Goal: Information Seeking & Learning: Compare options

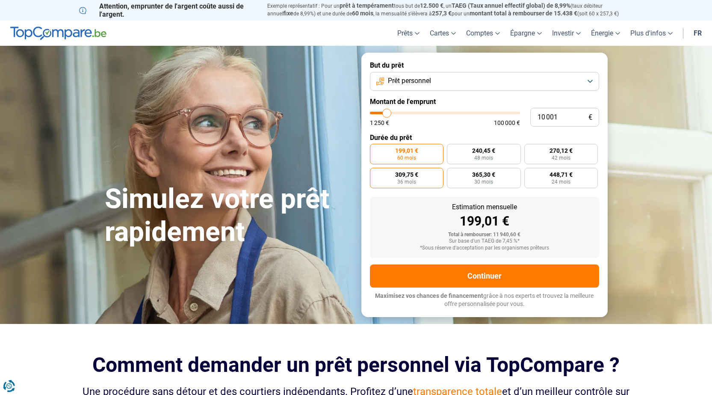
click at [409, 183] on span "36 mois" at bounding box center [406, 181] width 19 height 5
click at [376, 173] on input "309,75 € 36 mois" at bounding box center [373, 171] width 6 height 6
radio input "true"
drag, startPoint x: 560, startPoint y: 115, endPoint x: 492, endPoint y: 115, distance: 68.4
click at [492, 115] on div "10 001 € 1 250 € 100 000 €" at bounding box center [484, 117] width 229 height 19
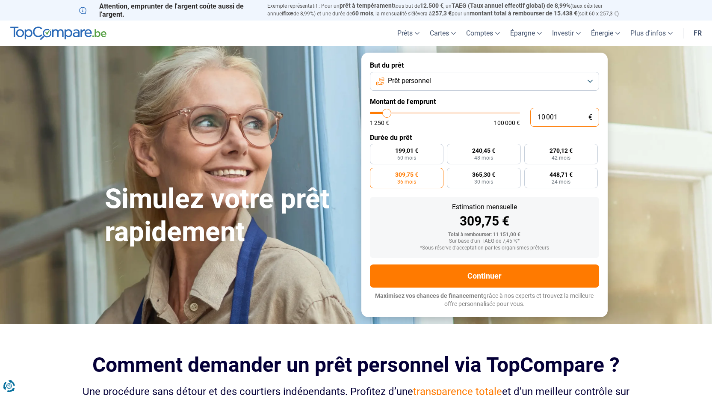
type input "10000"
radio input "true"
type input "5"
type input "1250"
type input "0"
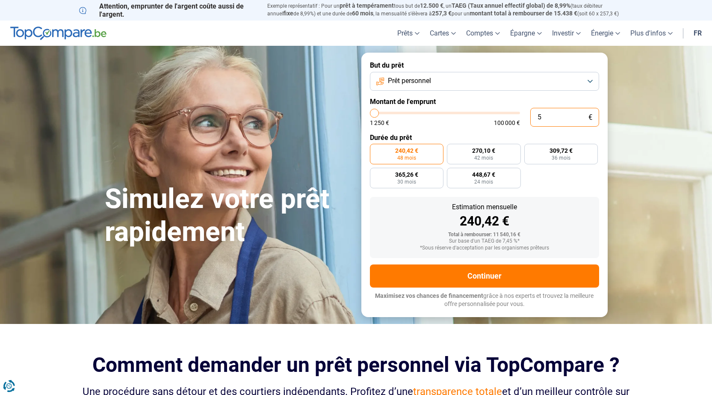
type input "1250"
type input "4"
type input "1250"
type input "45"
type input "1250"
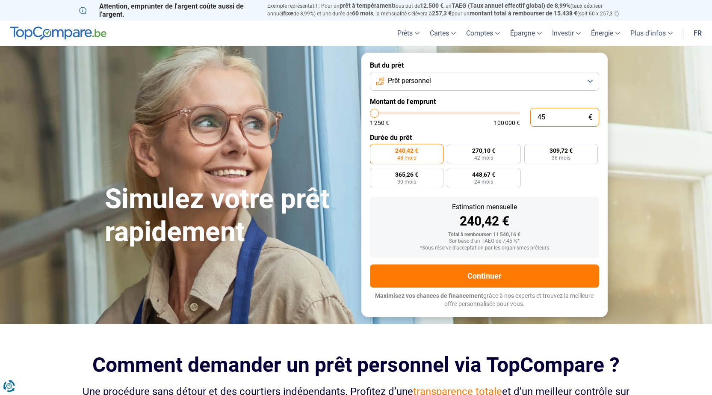
type input "450"
type input "1250"
type input "4 500"
type input "4500"
type input "4 500"
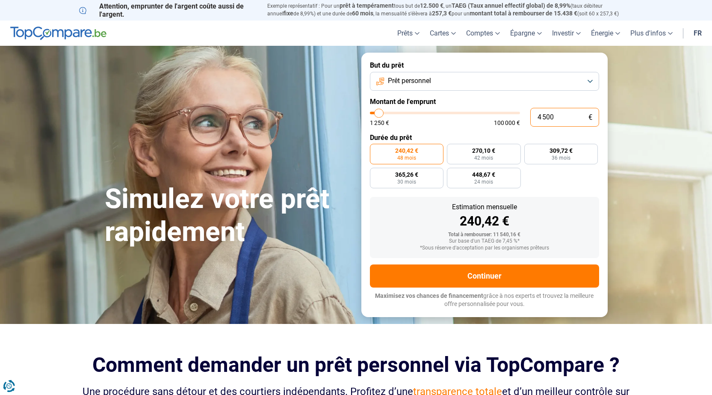
radio input "true"
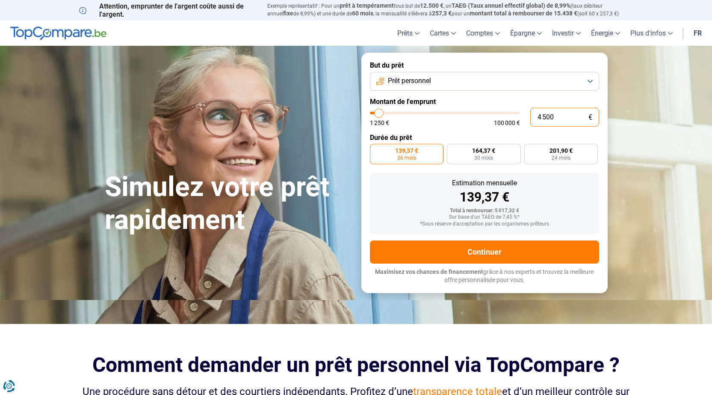
type input "450"
type input "1250"
type input "45"
type input "1250"
type input "4"
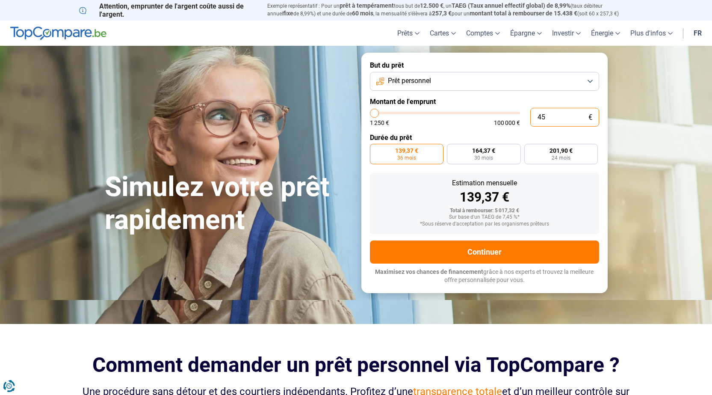
type input "1250"
type input "0"
type input "1250"
type input "1 250"
type input "1250"
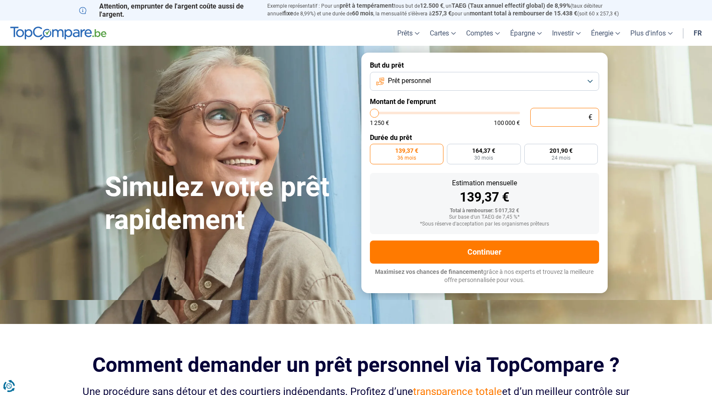
radio input "true"
type input "12 504"
type input "12500"
type input "1 250"
type input "1250"
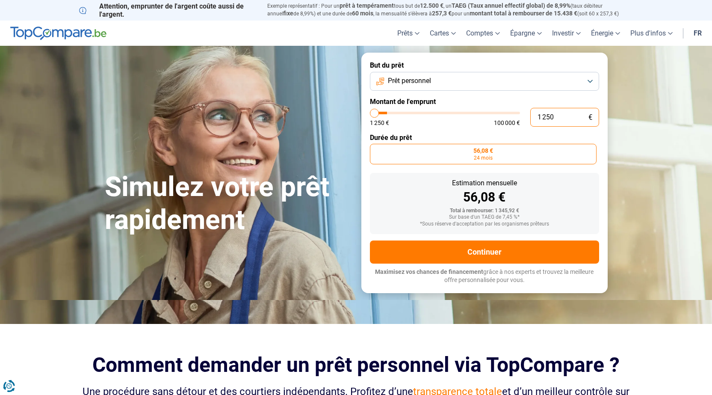
type input "125"
type input "1250"
type input "12"
type input "1250"
type input "1"
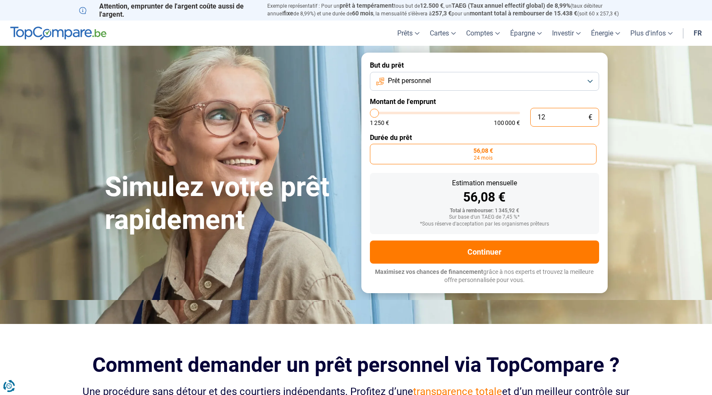
type input "1250"
type input "0"
type input "1250"
type input "1 250"
type input "1250"
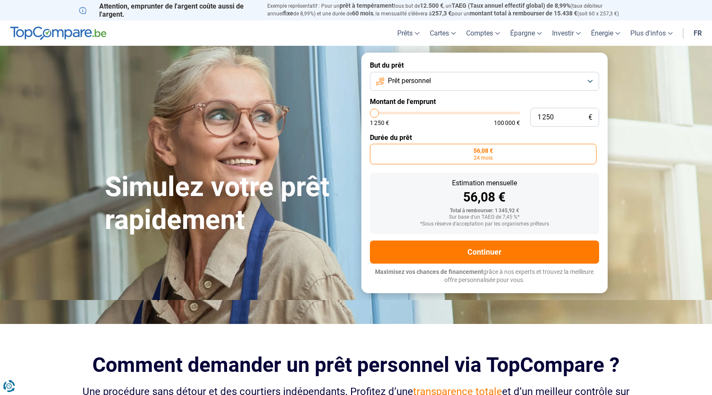
type input "1 500"
type input "1500"
type input "2 000"
type input "2000"
type input "2 500"
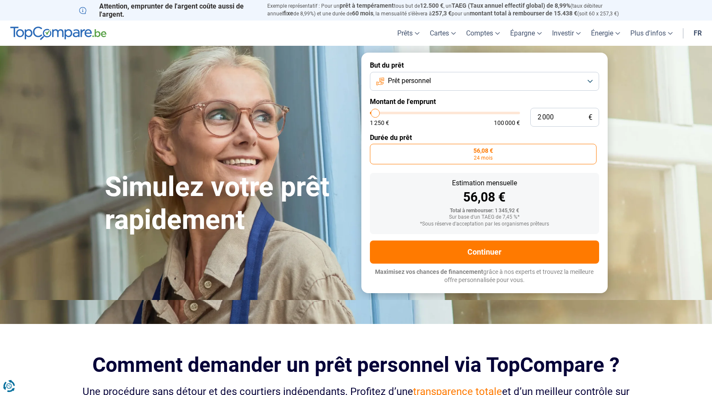
type input "2500"
type input "3 000"
type input "3000"
type input "3 500"
type input "3500"
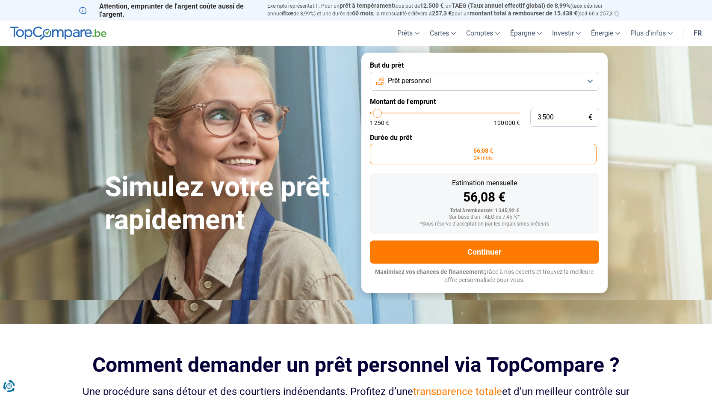
type input "6 000"
type input "6000"
type input "8 250"
type input "8250"
type input "8 500"
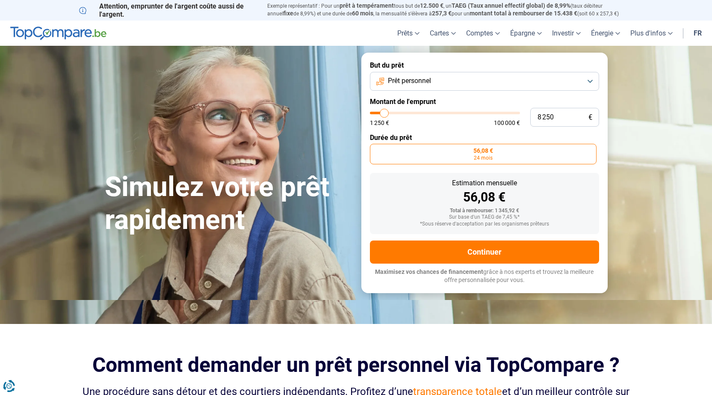
type input "8500"
type input "6 500"
type input "6500"
type input "3 500"
type input "3500"
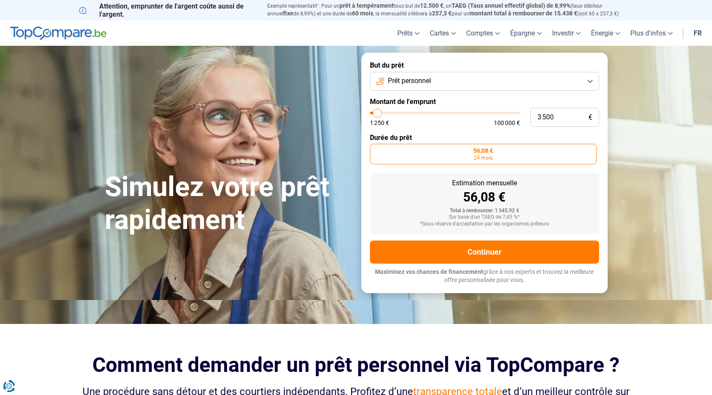
type input "2 750"
type input "2750"
type input "2 500"
type input "2500"
type input "2 250"
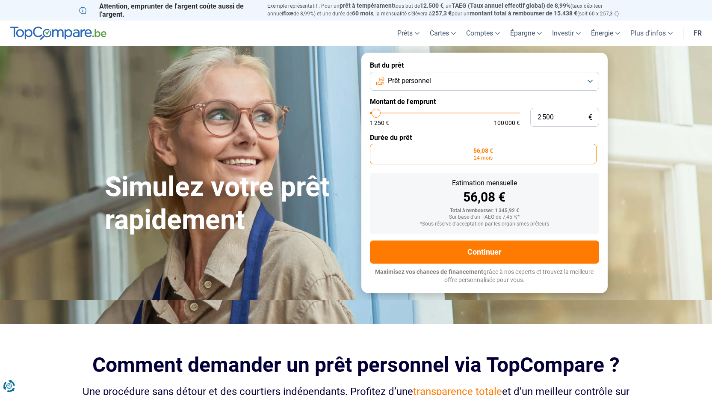
type input "2250"
type input "2 000"
type input "2000"
type input "2 250"
type input "2250"
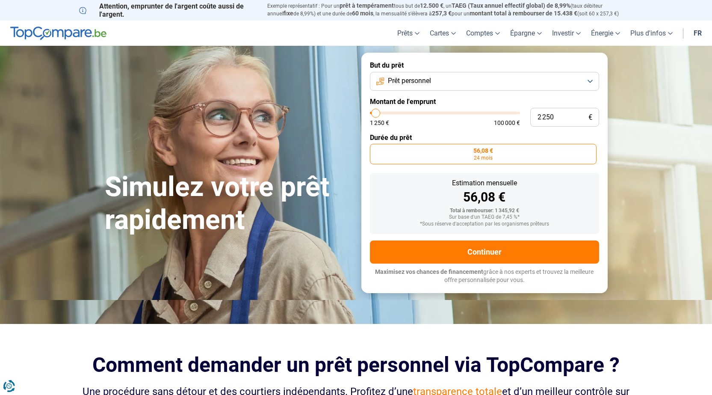
type input "2 500"
type input "2500"
type input "2 750"
type input "2750"
type input "3 000"
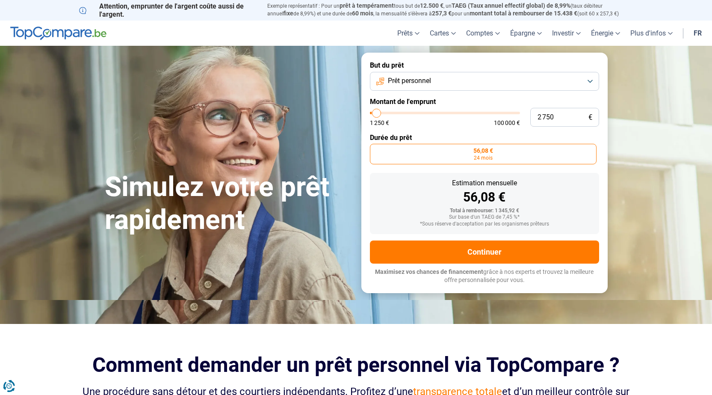
type input "3000"
type input "3 750"
type input "3750"
type input "5 000"
type input "5000"
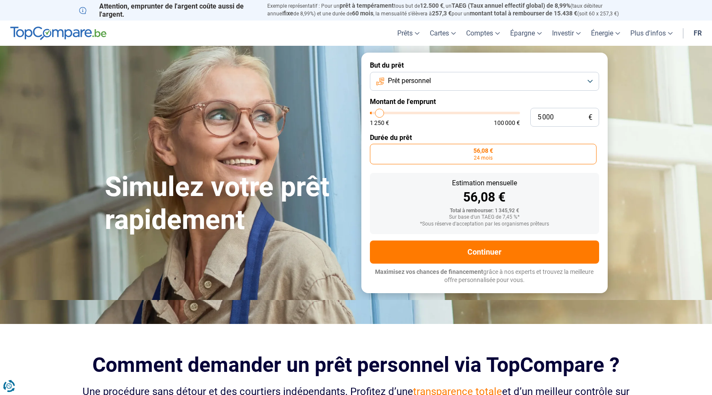
type input "5 750"
type input "5750"
type input "6 000"
type input "6000"
type input "5 750"
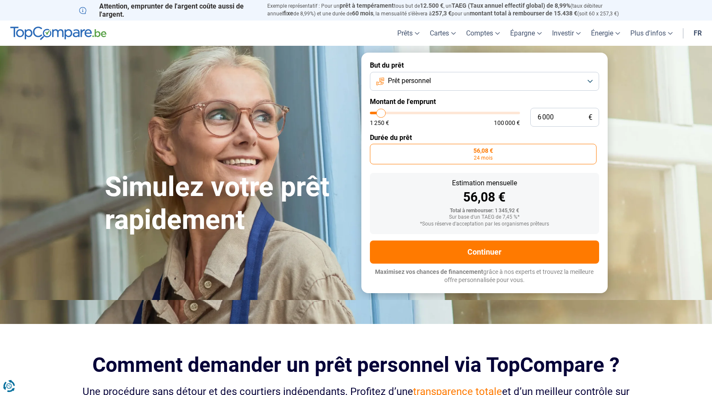
type input "5750"
type input "5 500"
type input "5500"
type input "5 250"
type input "5250"
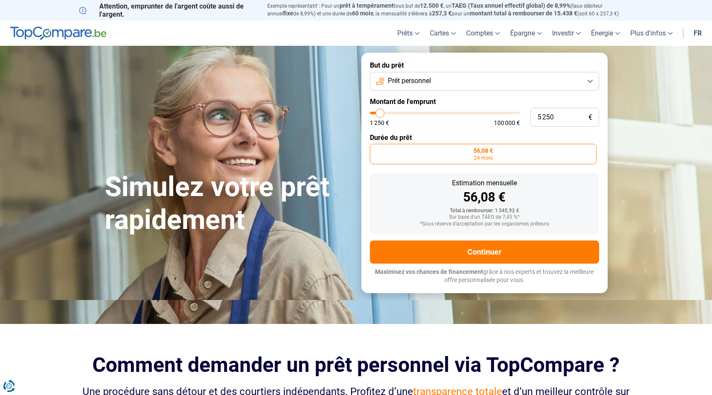
type input "5 000"
type input "5000"
type input "4 500"
drag, startPoint x: 374, startPoint y: 113, endPoint x: 379, endPoint y: 113, distance: 5.6
type input "4500"
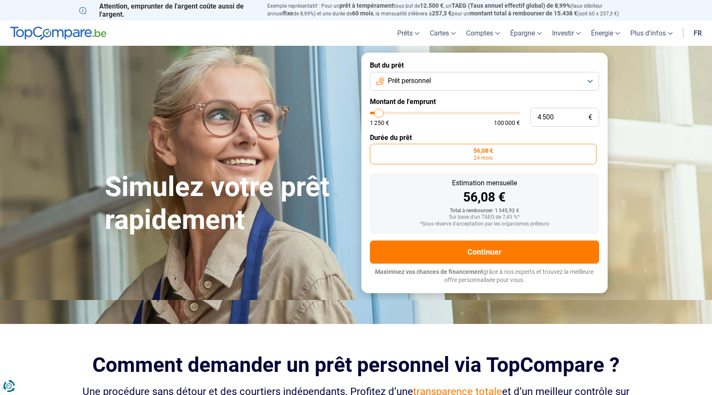
click at [379, 113] on input "range" at bounding box center [445, 113] width 150 height 3
radio input "false"
click at [584, 81] on button "Prêt personnel" at bounding box center [484, 81] width 229 height 19
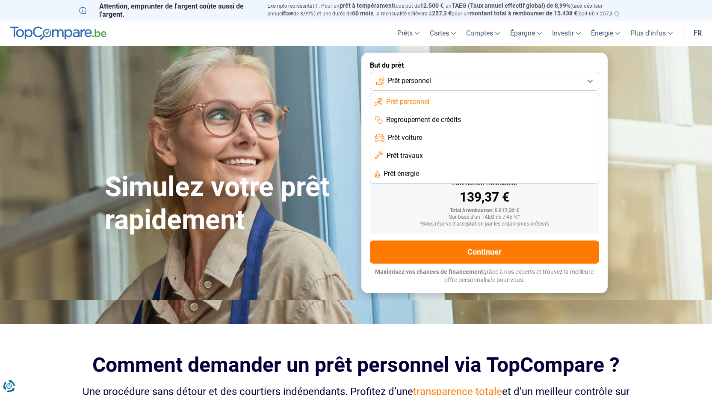
click at [433, 157] on li "Prêt travaux" at bounding box center [485, 156] width 220 height 18
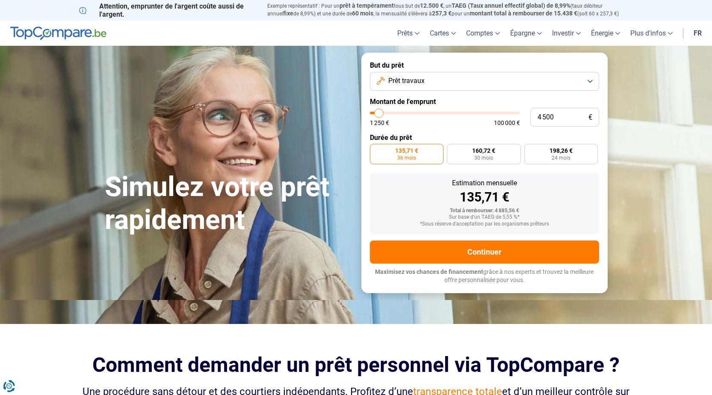
click at [434, 80] on button "Prêt travaux" at bounding box center [484, 81] width 229 height 19
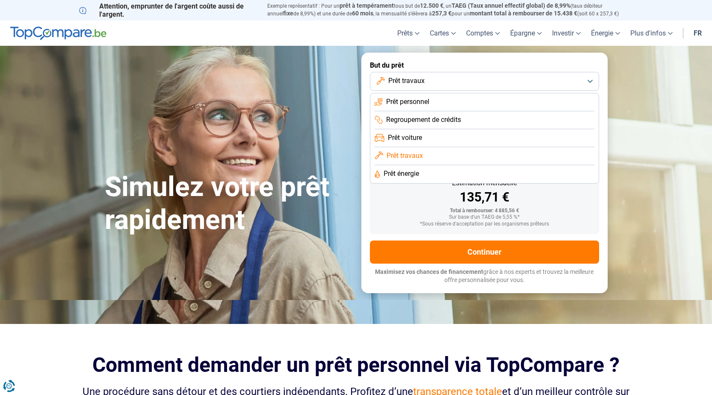
click at [401, 173] on span "Prêt énergie" at bounding box center [402, 173] width 36 height 9
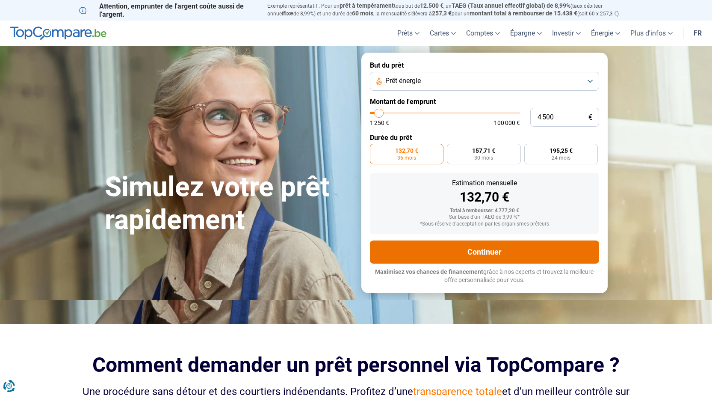
click at [487, 251] on button "Continuer" at bounding box center [484, 251] width 229 height 23
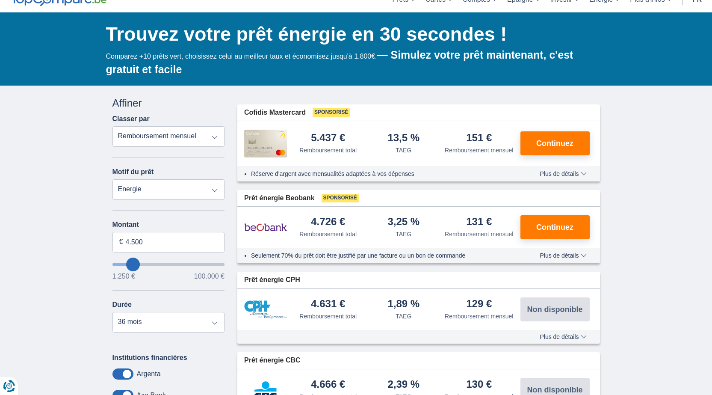
scroll to position [86, 0]
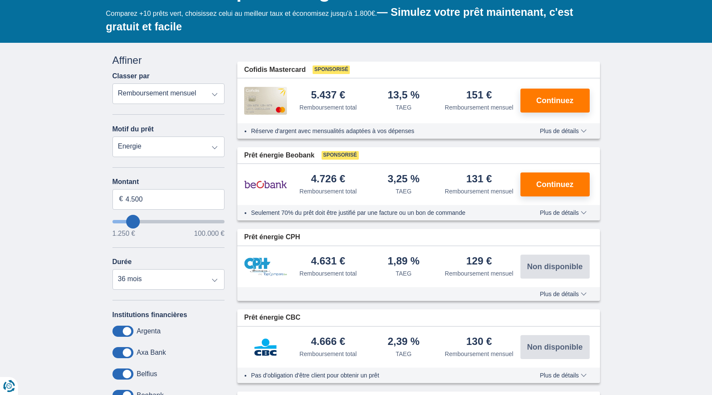
click at [587, 212] on button "Plus de détails Moins de détails" at bounding box center [562, 212] width 59 height 7
